Goal: Browse casually: Explore the website without a specific task or goal

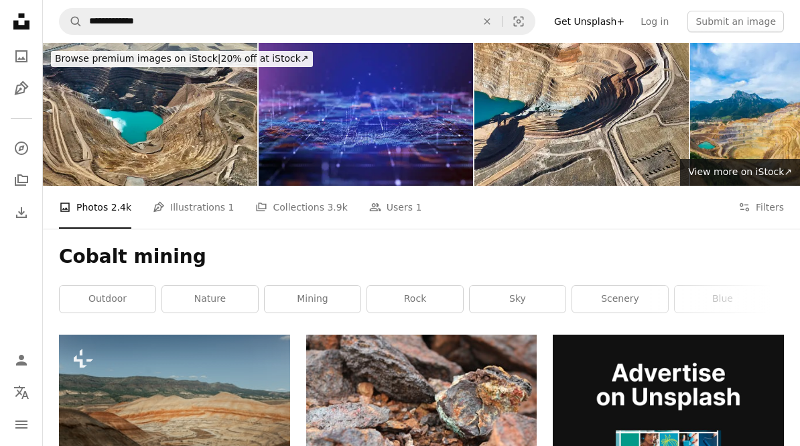
scroll to position [11623, 0]
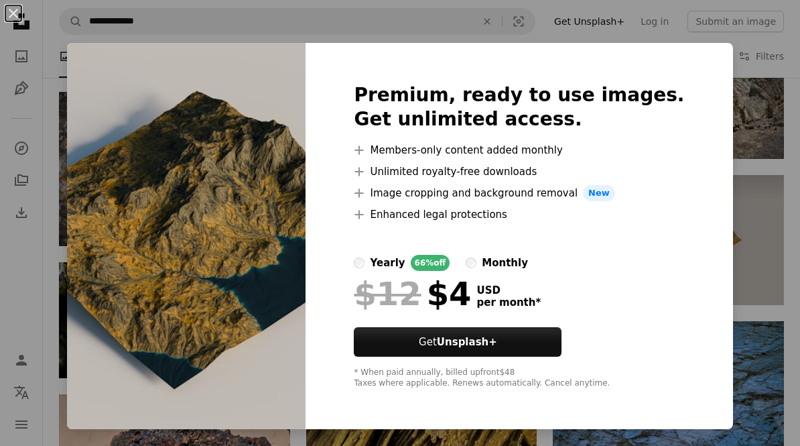
click at [756, 283] on div "An X shape Premium, ready to use images. Get unlimited access. A plus sign Memb…" at bounding box center [400, 223] width 800 height 446
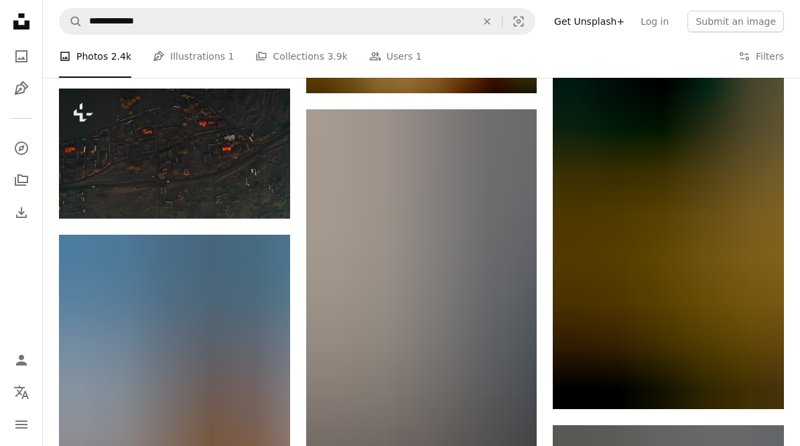
scroll to position [22536, 0]
